Goal: Transaction & Acquisition: Purchase product/service

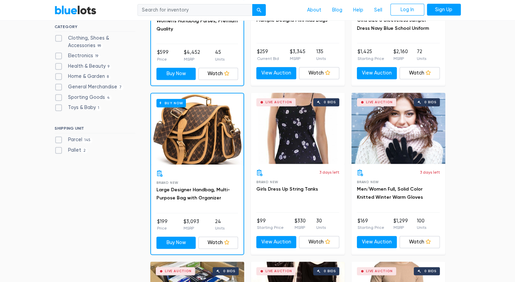
scroll to position [305, 0]
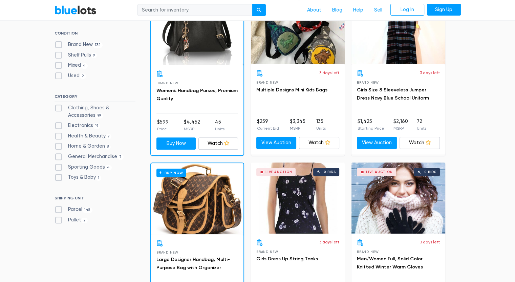
scroll to position [237, 0]
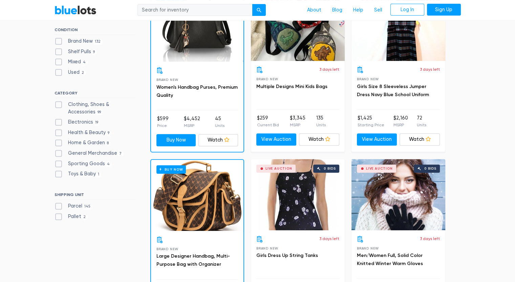
click at [58, 123] on label "Electronics 19" at bounding box center [78, 122] width 46 height 7
click at [58, 123] on input "Electronics 19" at bounding box center [57, 121] width 4 height 4
checkbox input "true"
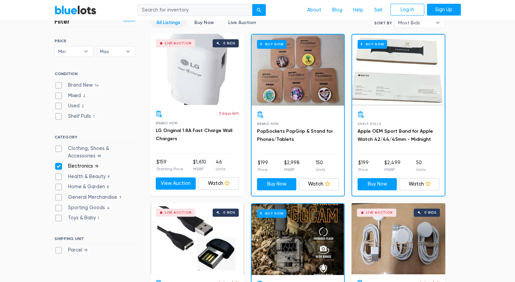
scroll to position [203, 0]
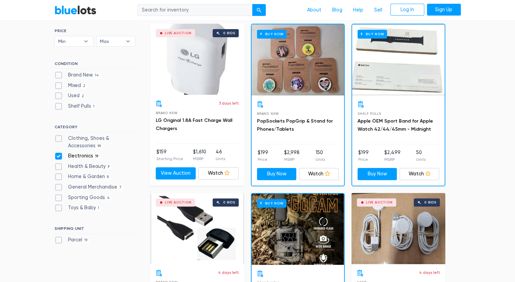
click at [60, 76] on label "Brand New 14" at bounding box center [78, 74] width 47 height 7
click at [59, 76] on New"] "Brand New 14" at bounding box center [57, 73] width 4 height 4
checkbox New"] "true"
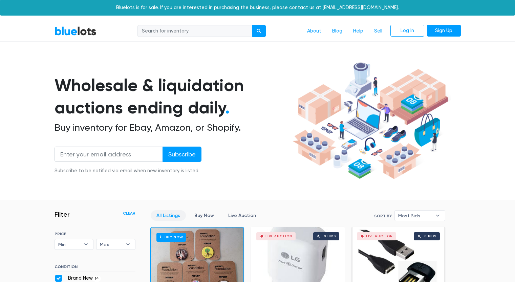
scroll to position [182, 0]
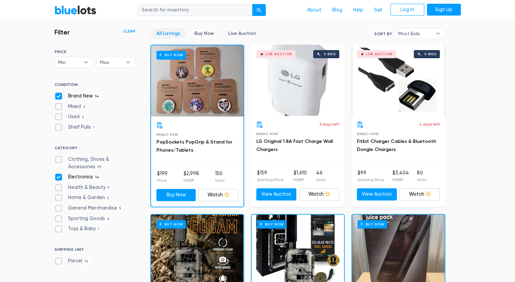
click at [60, 177] on label "Electronics 14" at bounding box center [78, 176] width 47 height 7
click at [59, 177] on input "Electronics 14" at bounding box center [57, 175] width 4 height 4
checkbox input "false"
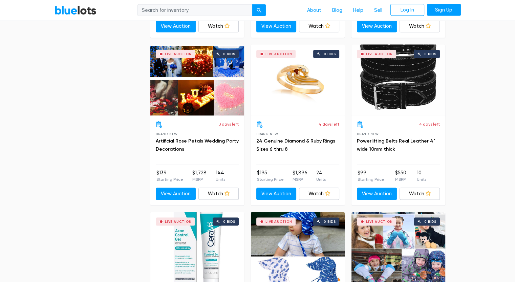
scroll to position [1368, 0]
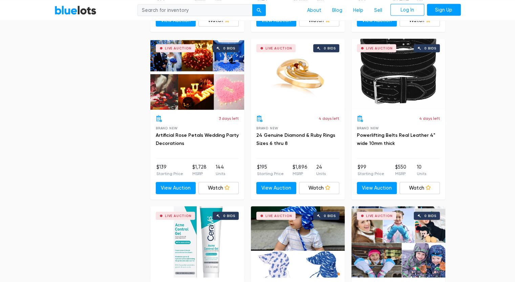
drag, startPoint x: 438, startPoint y: 174, endPoint x: 350, endPoint y: 168, distance: 88.6
click at [350, 168] on div "Buy Now Brand New Women's Handbag Purses, Premium Quality $599 Price $4,452 MSR…" at bounding box center [298, 286] width 302 height 2860
click at [463, 163] on div "Filter Filter & Sort Clear SORT BY Most Bids Ending Soonest Newly Listed Lowest…" at bounding box center [257, 273] width 417 height 2880
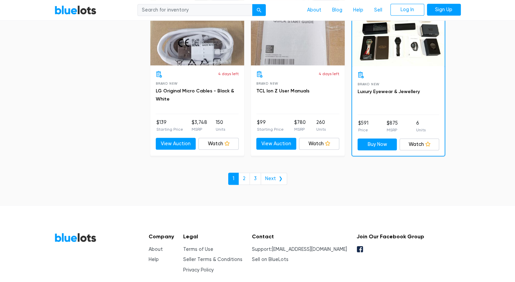
scroll to position [2926, 0]
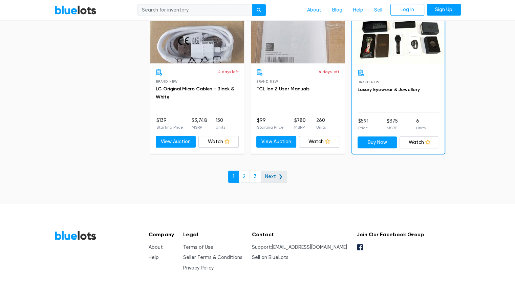
click at [272, 173] on link "Next ❯" at bounding box center [274, 177] width 26 height 12
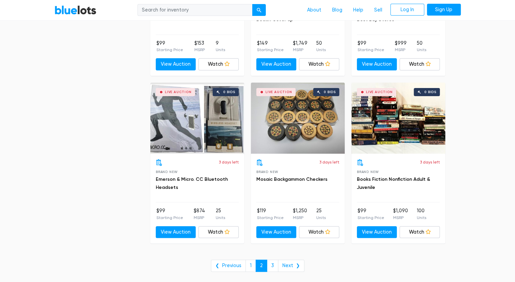
scroll to position [2676, 0]
